Goal: Information Seeking & Learning: Learn about a topic

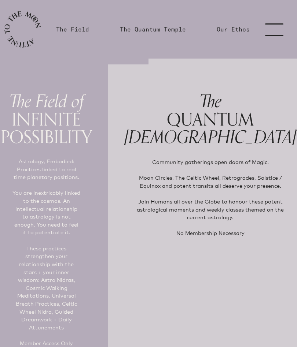
click at [275, 30] on link "menu" at bounding box center [278, 29] width 37 height 59
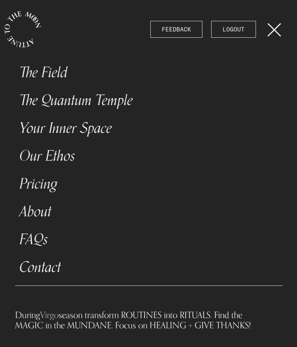
click at [58, 77] on link "The Field" at bounding box center [148, 73] width 267 height 28
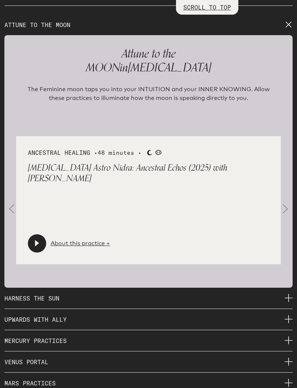
scroll to position [1071, 0]
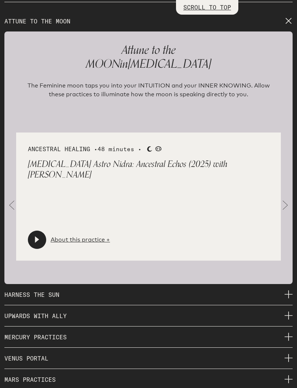
click at [287, 201] on span at bounding box center [285, 205] width 15 height 15
click at [286, 200] on span at bounding box center [285, 205] width 15 height 15
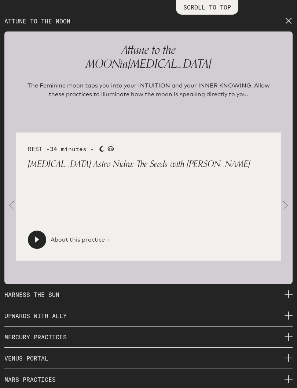
click at [284, 199] on span at bounding box center [285, 205] width 15 height 15
click at [285, 198] on span at bounding box center [285, 205] width 15 height 15
click at [286, 199] on span at bounding box center [285, 205] width 15 height 15
click at [284, 201] on span at bounding box center [285, 205] width 15 height 15
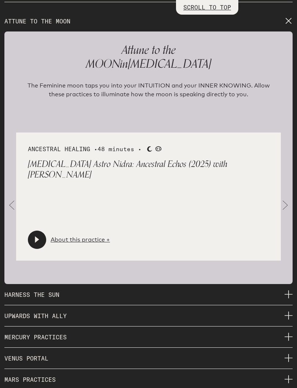
click at [286, 199] on span at bounding box center [285, 205] width 15 height 15
click at [77, 236] on link "About this practice +" at bounding box center [80, 240] width 59 height 9
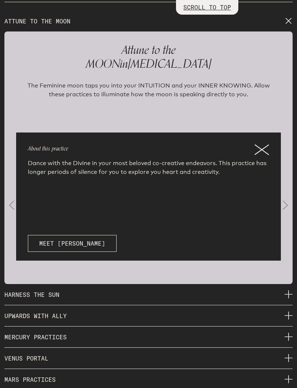
click at [264, 144] on icon at bounding box center [261, 149] width 15 height 11
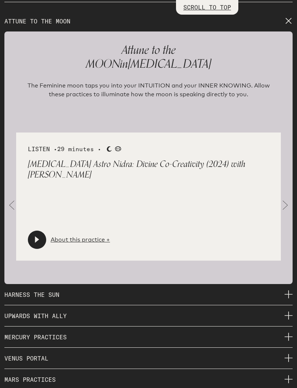
click at [285, 199] on span at bounding box center [285, 205] width 15 height 15
click at [284, 198] on span at bounding box center [285, 205] width 15 height 15
click at [77, 237] on link "About this practice +" at bounding box center [80, 240] width 59 height 9
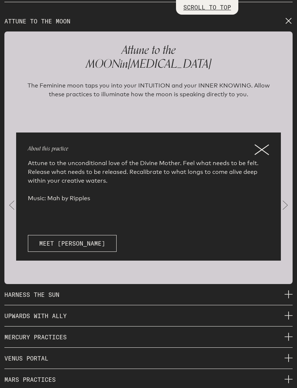
click at [260, 144] on icon at bounding box center [261, 149] width 15 height 11
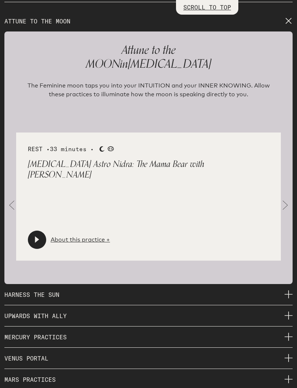
click at [18, 188] on div "REST • 33 minutes • Moon [MEDICAL_DATA] [MEDICAL_DATA] Astro Nidra: The Mama Be…" at bounding box center [148, 197] width 264 height 128
click at [11, 202] on span at bounding box center [11, 205] width 15 height 15
click at [12, 204] on span at bounding box center [11, 205] width 15 height 15
click at [36, 236] on icon at bounding box center [37, 239] width 4 height 7
